Goal: Complete application form

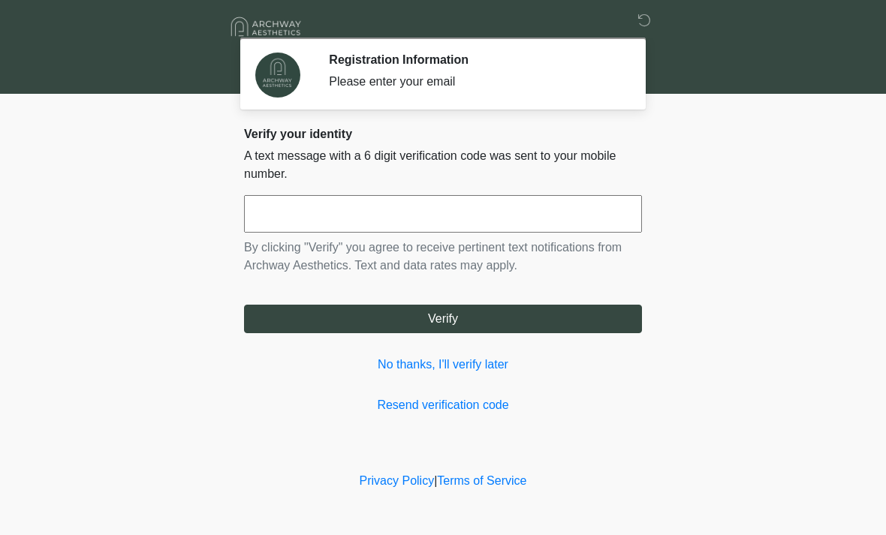
click at [496, 388] on div "Verify your identity A text message with a 6 digit verification code was sent t…" at bounding box center [443, 271] width 398 height 288
click at [543, 210] on input "text" at bounding box center [443, 214] width 398 height 38
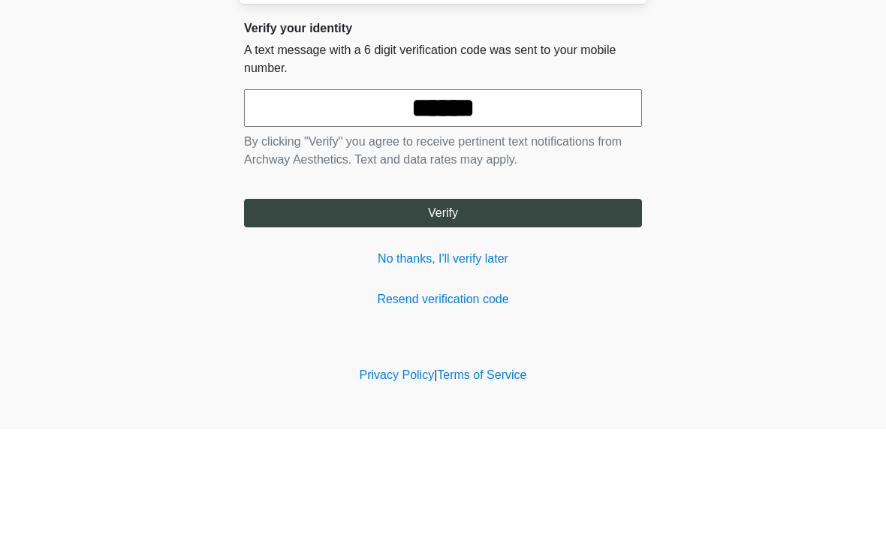
type input "******"
click at [561, 305] on button "Verify" at bounding box center [443, 319] width 398 height 29
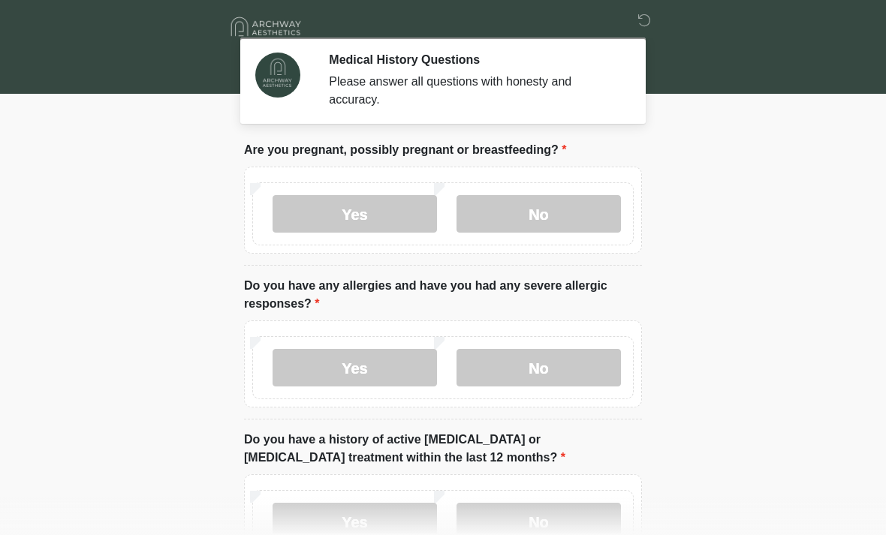
click at [583, 213] on label "No" at bounding box center [539, 214] width 164 height 38
click at [390, 366] on label "Yes" at bounding box center [355, 368] width 164 height 38
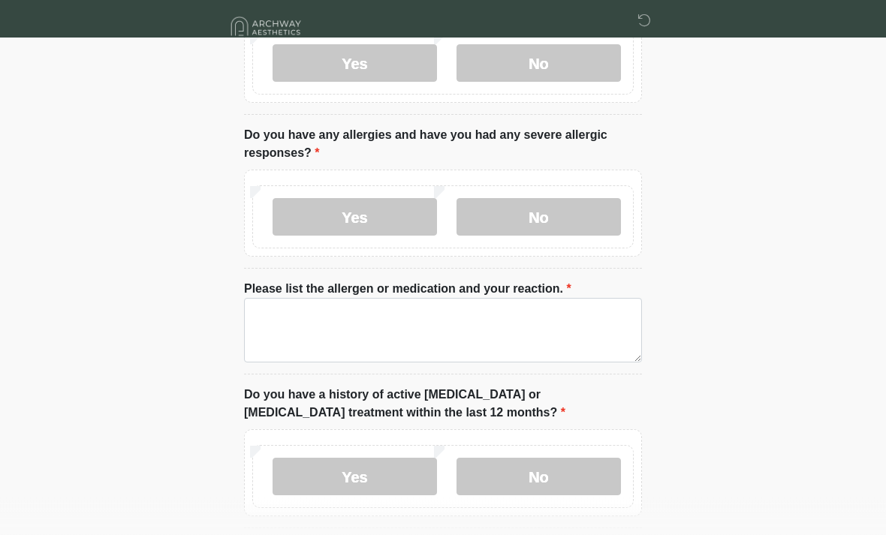
scroll to position [152, 0]
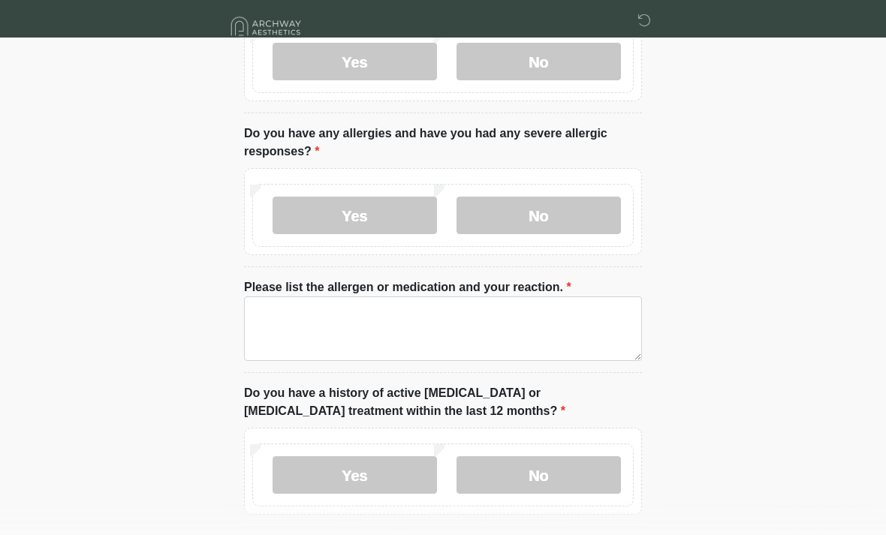
click at [558, 484] on label "No" at bounding box center [539, 476] width 164 height 38
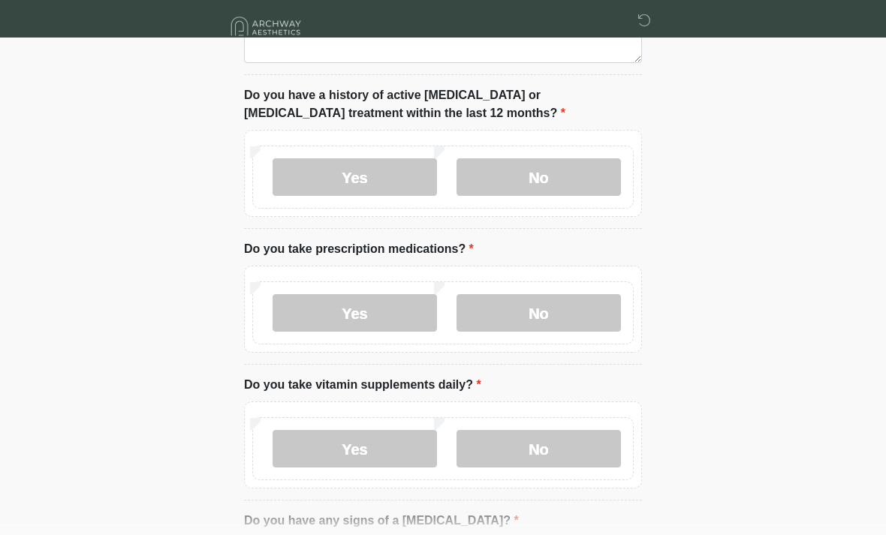
scroll to position [448, 0]
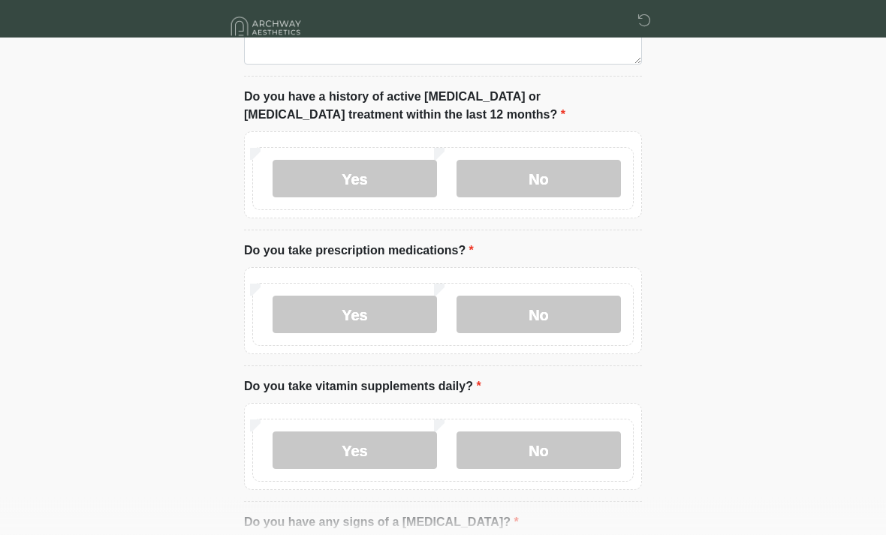
click at [565, 307] on label "No" at bounding box center [539, 316] width 164 height 38
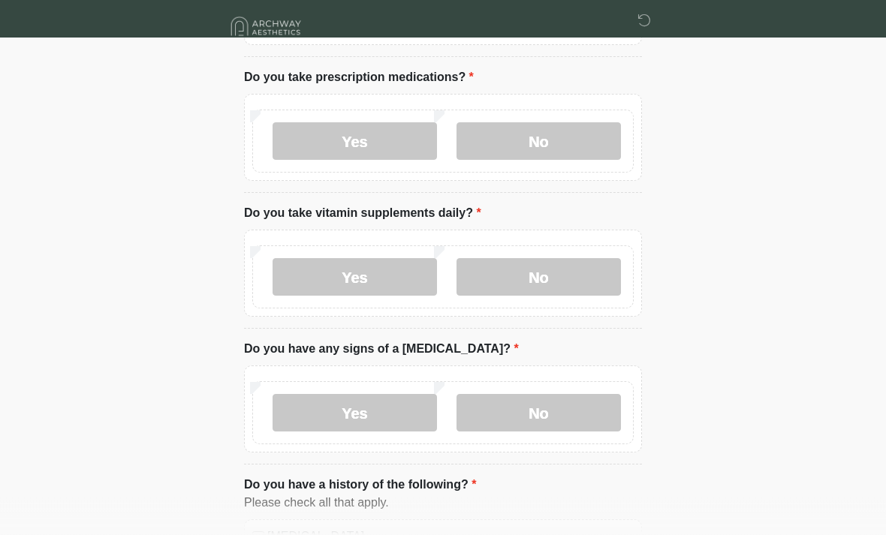
scroll to position [627, 0]
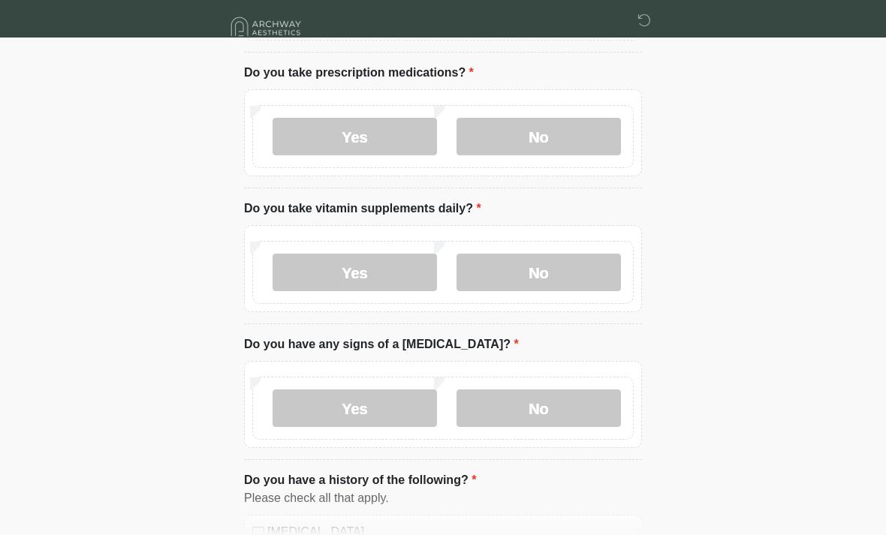
click at [571, 279] on label "No" at bounding box center [539, 273] width 164 height 38
click at [569, 404] on label "No" at bounding box center [539, 409] width 164 height 38
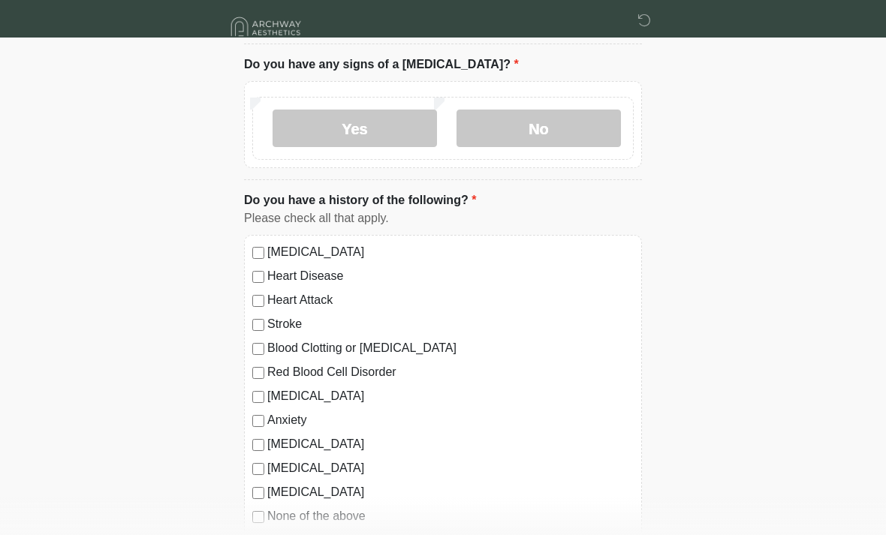
scroll to position [917, 0]
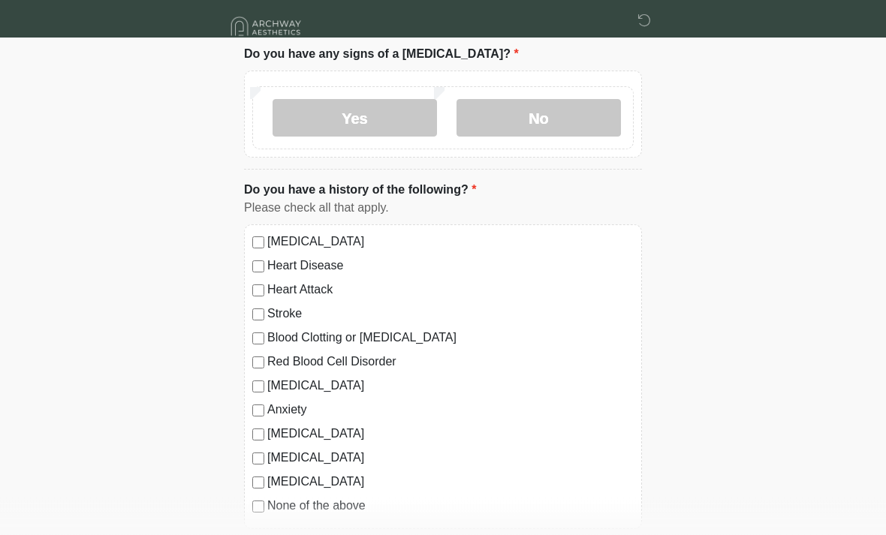
click at [268, 406] on label "Anxiety" at bounding box center [450, 411] width 366 height 18
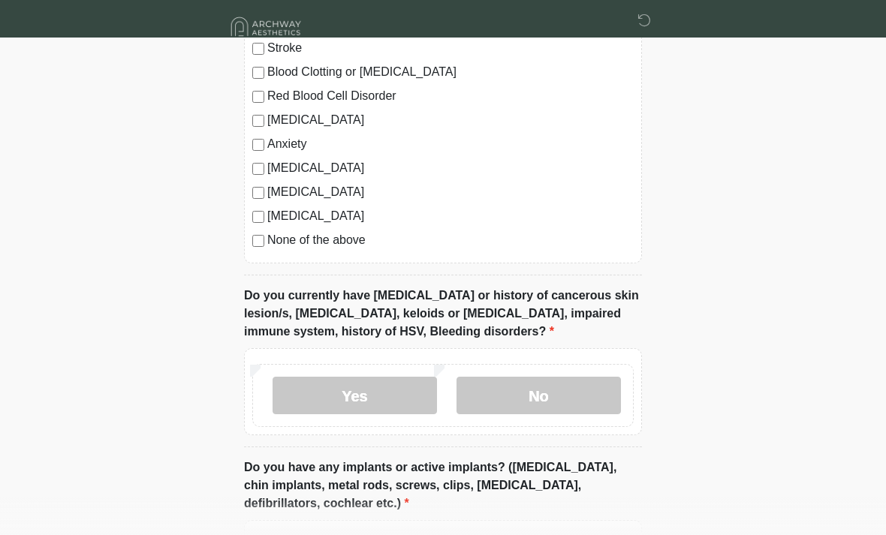
scroll to position [1183, 0]
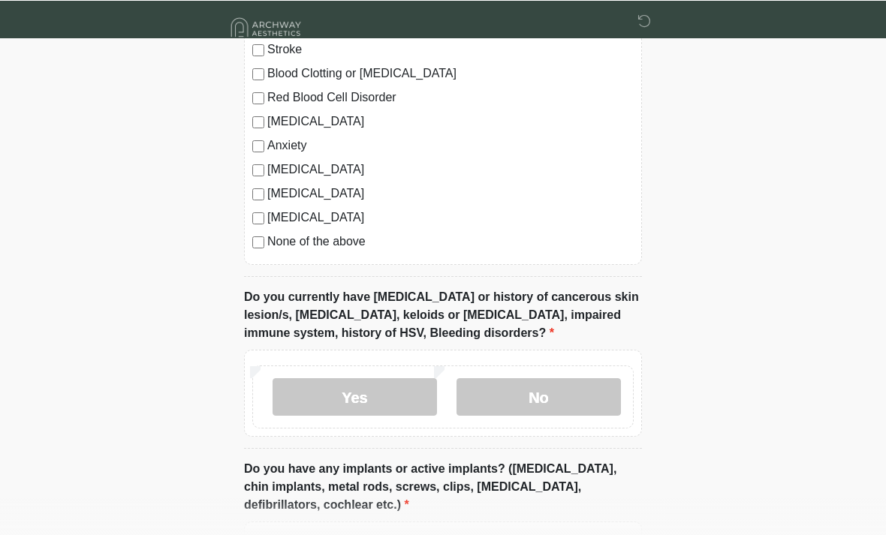
click at [545, 402] on label "No" at bounding box center [539, 397] width 164 height 38
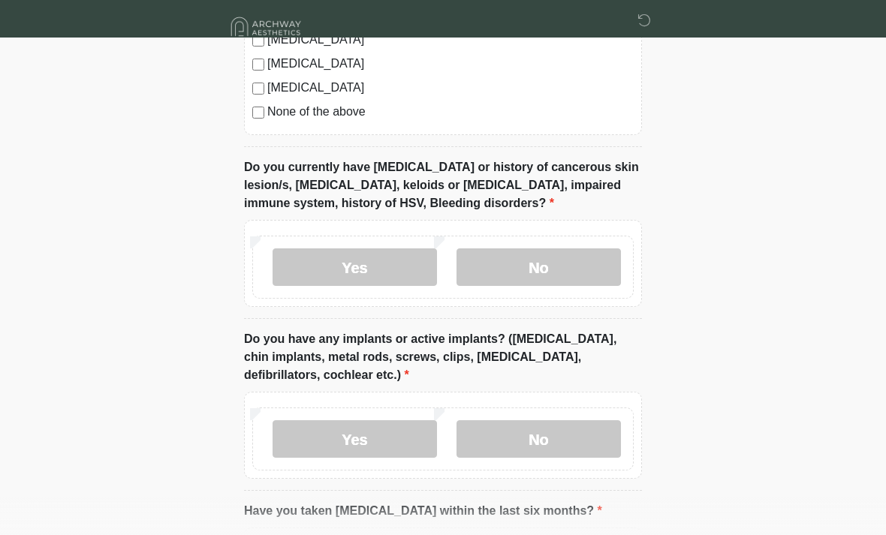
scroll to position [1326, 0]
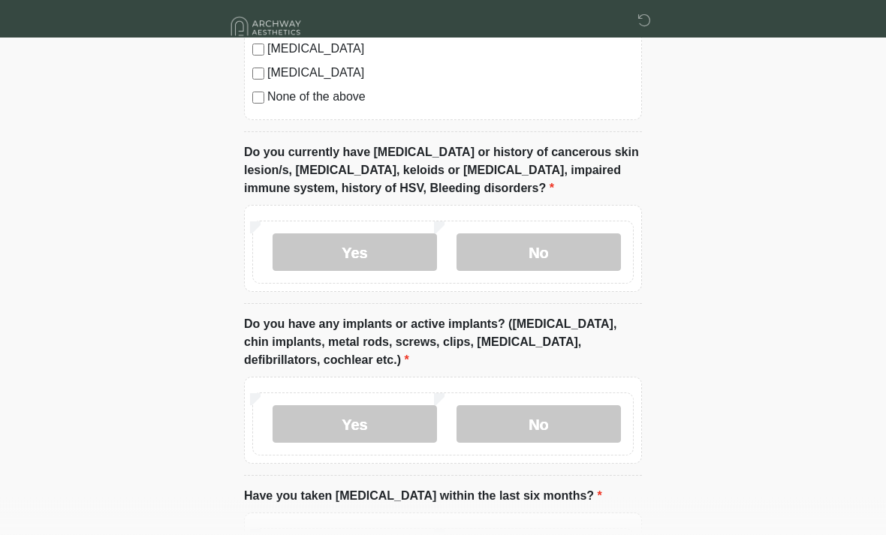
click at [393, 427] on label "Yes" at bounding box center [355, 425] width 164 height 38
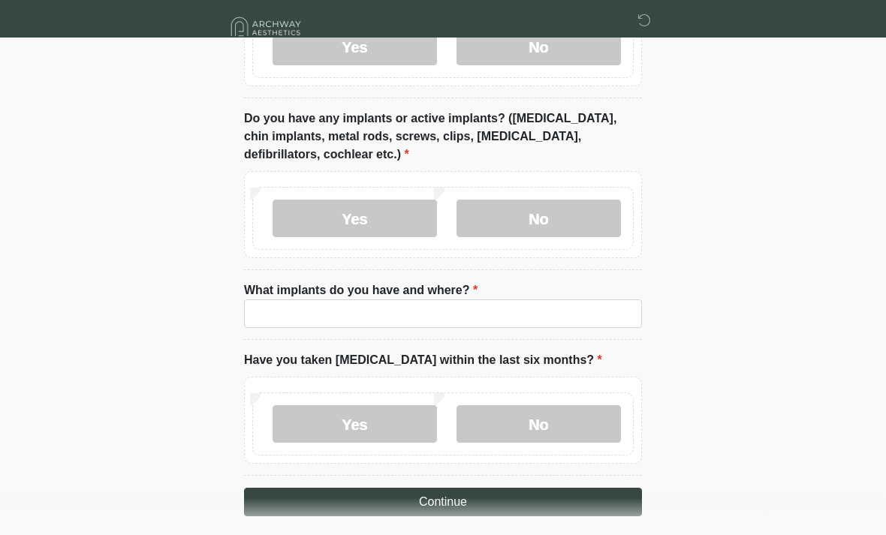
scroll to position [1542, 0]
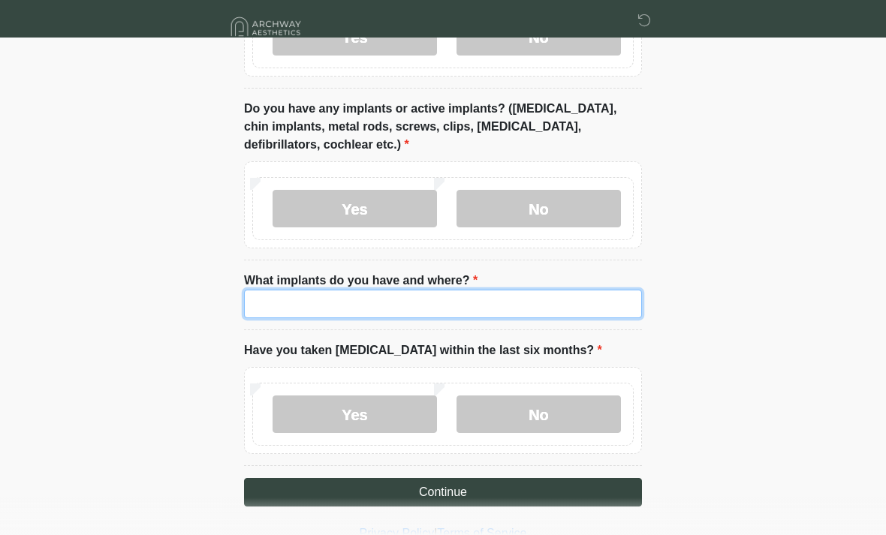
click at [544, 297] on input "What implants do you have and where?" at bounding box center [443, 304] width 398 height 29
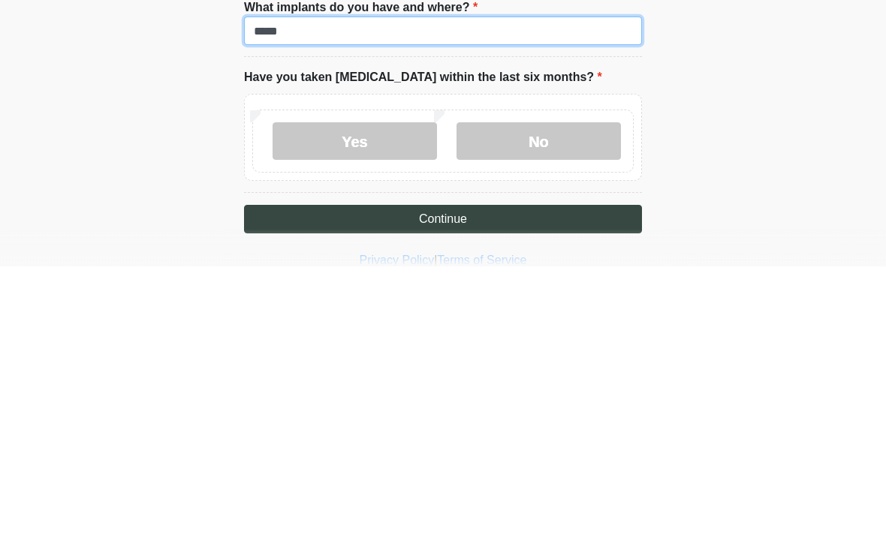
scroll to position [1560, 0]
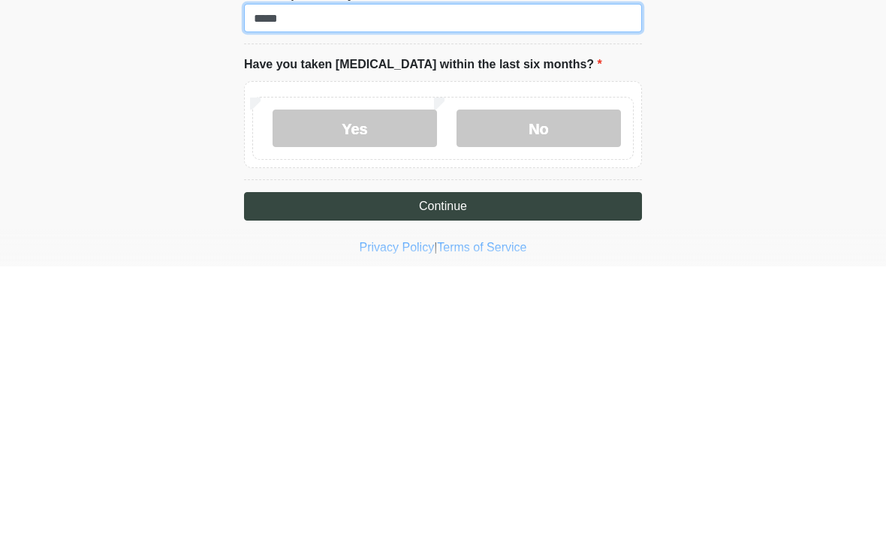
type input "*****"
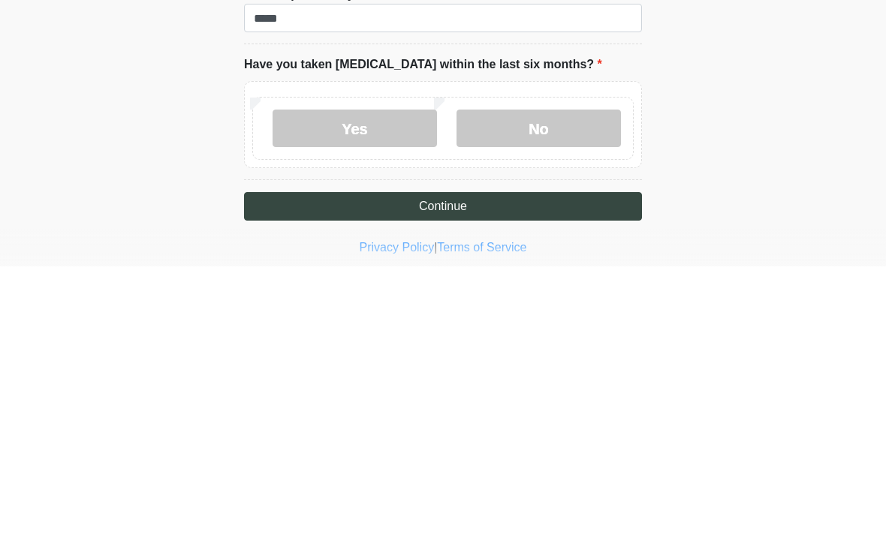
click at [558, 378] on label "No" at bounding box center [539, 397] width 164 height 38
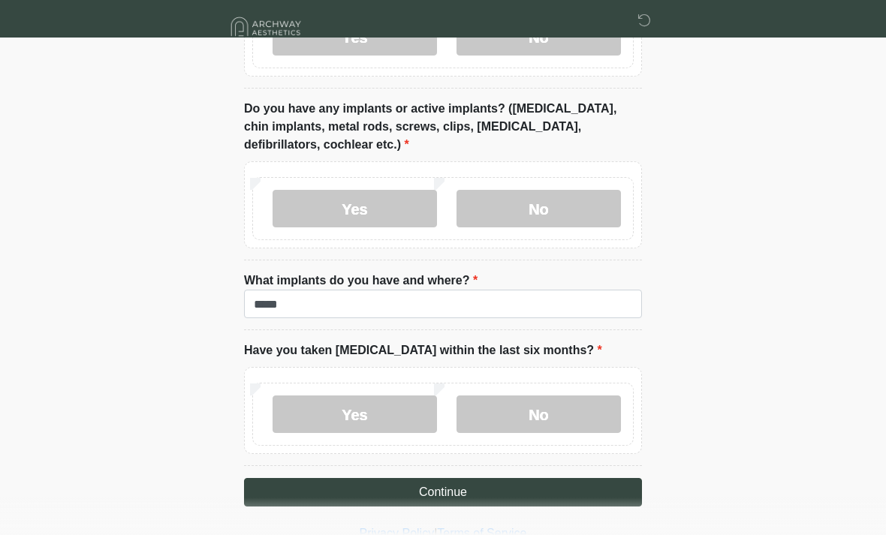
click at [402, 489] on button "Continue" at bounding box center [443, 492] width 398 height 29
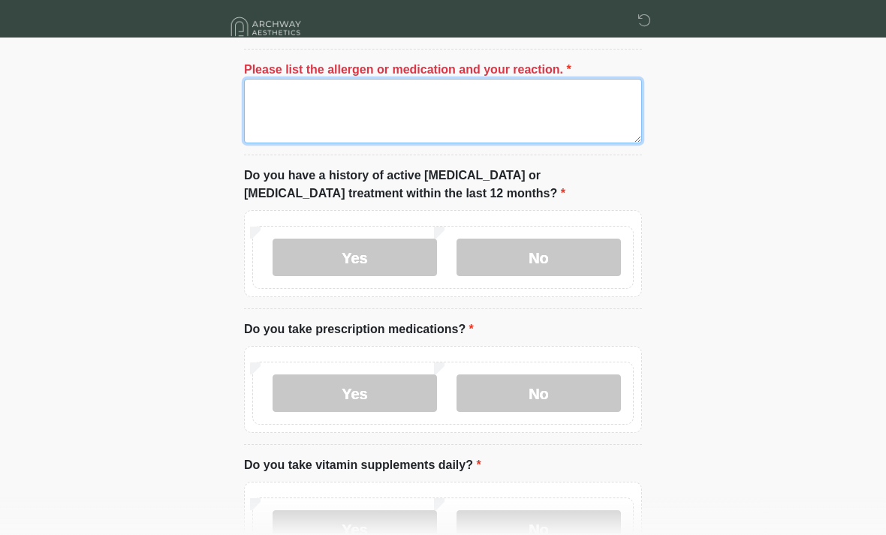
click at [551, 131] on textarea "Please list the allergen or medication and your reaction." at bounding box center [443, 111] width 398 height 65
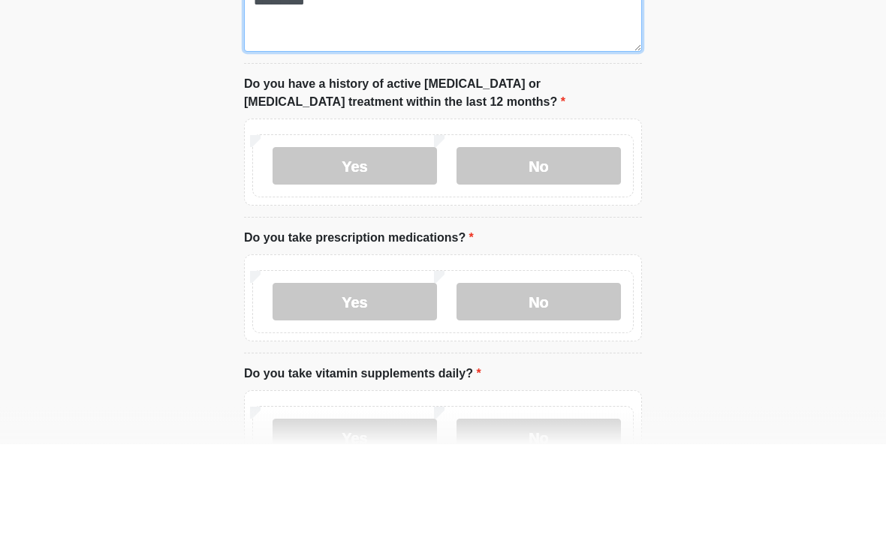
type textarea "**********"
click at [589, 239] on label "No" at bounding box center [539, 258] width 164 height 38
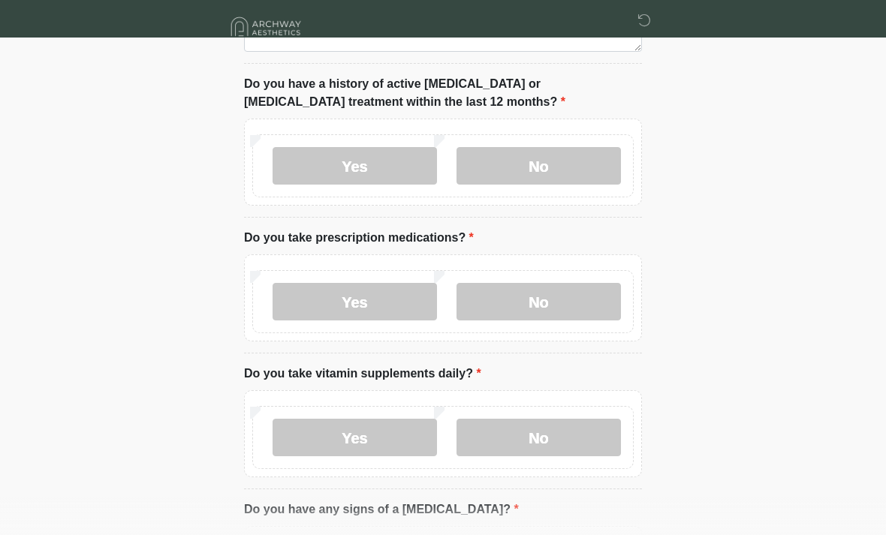
click at [572, 294] on label "No" at bounding box center [539, 302] width 164 height 38
click at [567, 433] on label "No" at bounding box center [539, 438] width 164 height 38
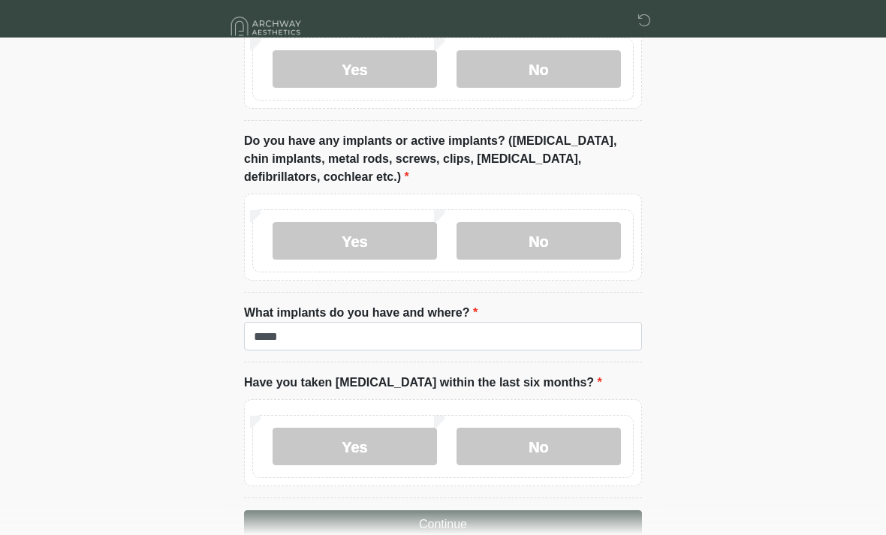
scroll to position [1542, 0]
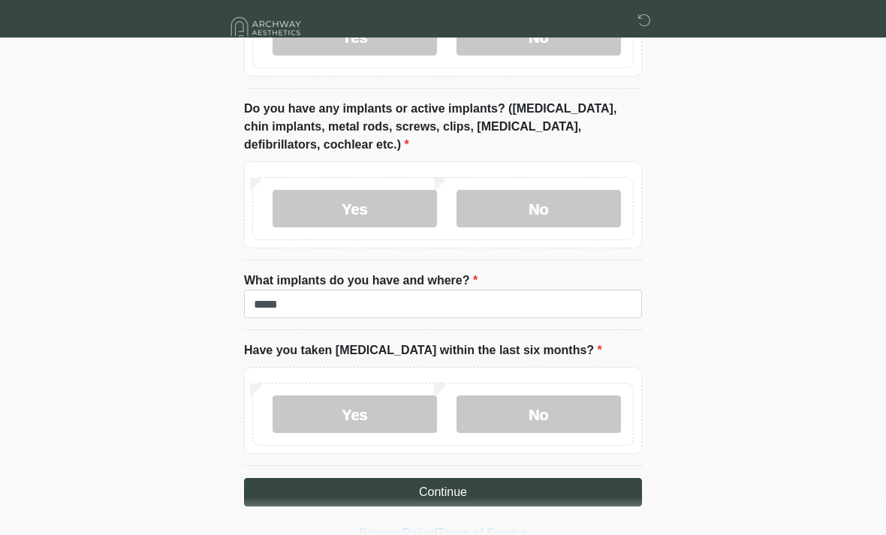
click at [496, 490] on button "Continue" at bounding box center [443, 492] width 398 height 29
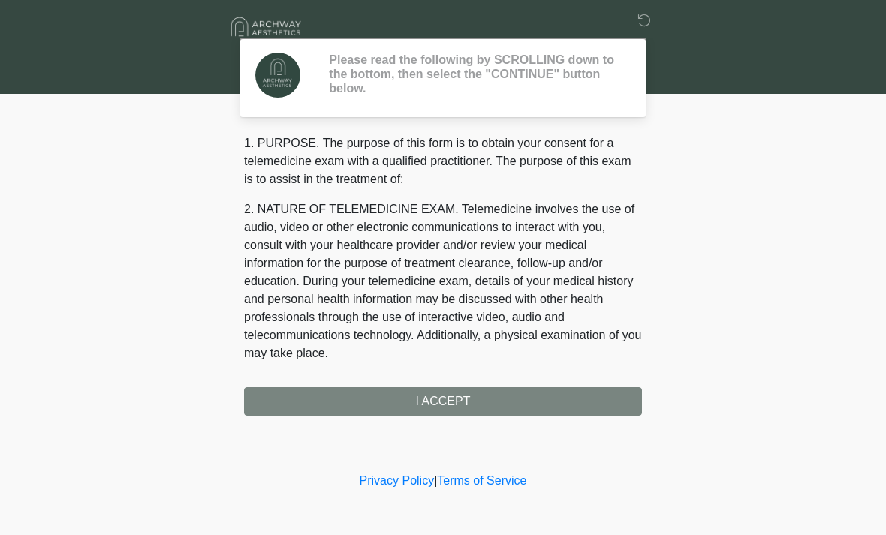
scroll to position [0, 0]
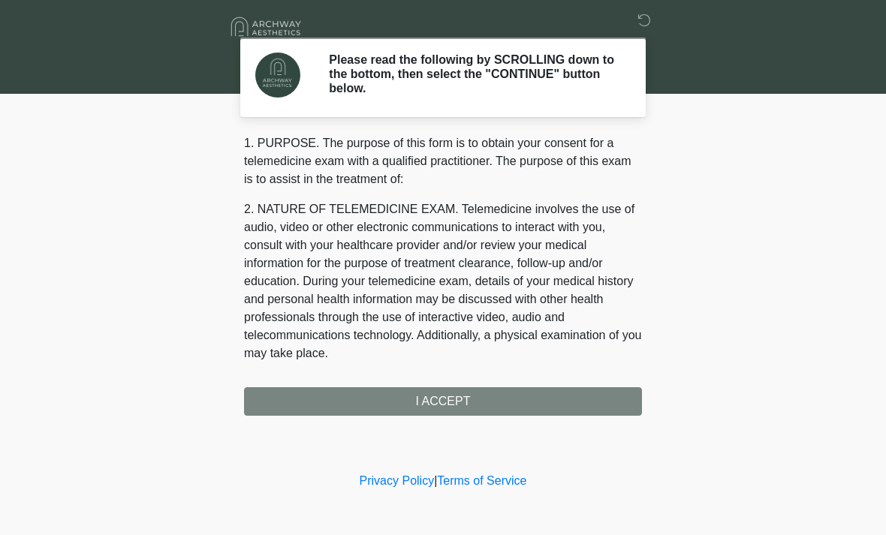
click at [533, 398] on div "1. PURPOSE. The purpose of this form is to obtain your consent for a telemedici…" at bounding box center [443, 275] width 398 height 282
click at [471, 399] on div "1. PURPOSE. The purpose of this form is to obtain your consent for a telemedici…" at bounding box center [443, 275] width 398 height 282
click at [475, 410] on div "1. PURPOSE. The purpose of this form is to obtain your consent for a telemedici…" at bounding box center [443, 275] width 398 height 282
click at [493, 405] on div "1. PURPOSE. The purpose of this form is to obtain your consent for a telemedici…" at bounding box center [443, 275] width 398 height 282
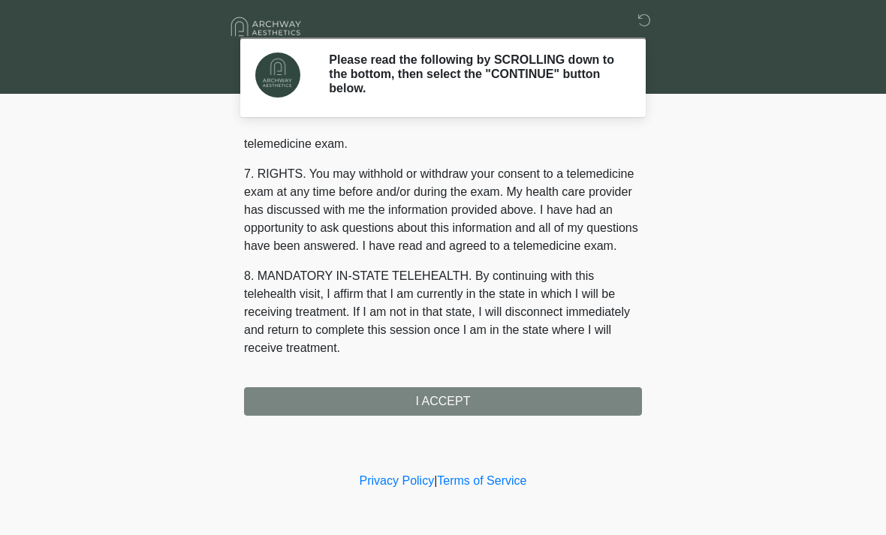
scroll to position [636, 0]
click at [474, 404] on button "I ACCEPT" at bounding box center [443, 401] width 398 height 29
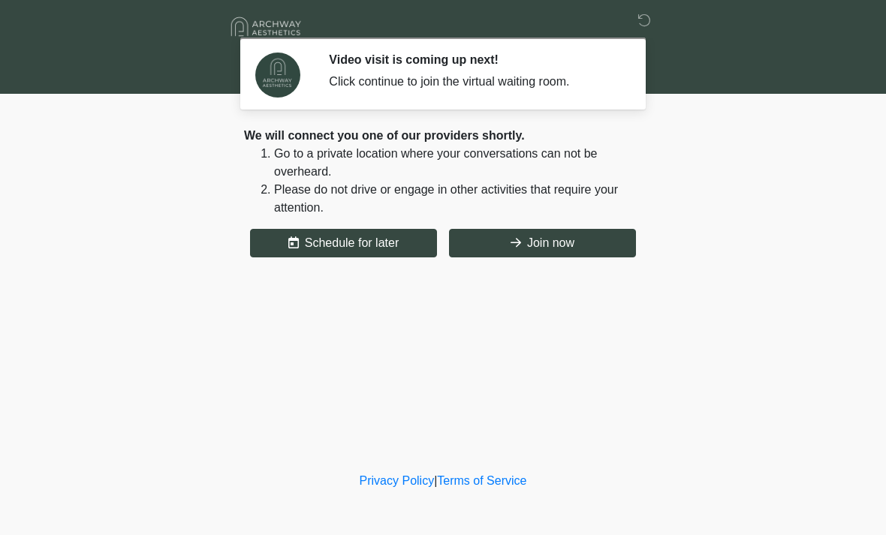
click at [577, 243] on button "Join now" at bounding box center [542, 243] width 187 height 29
